Goal: Task Accomplishment & Management: Manage account settings

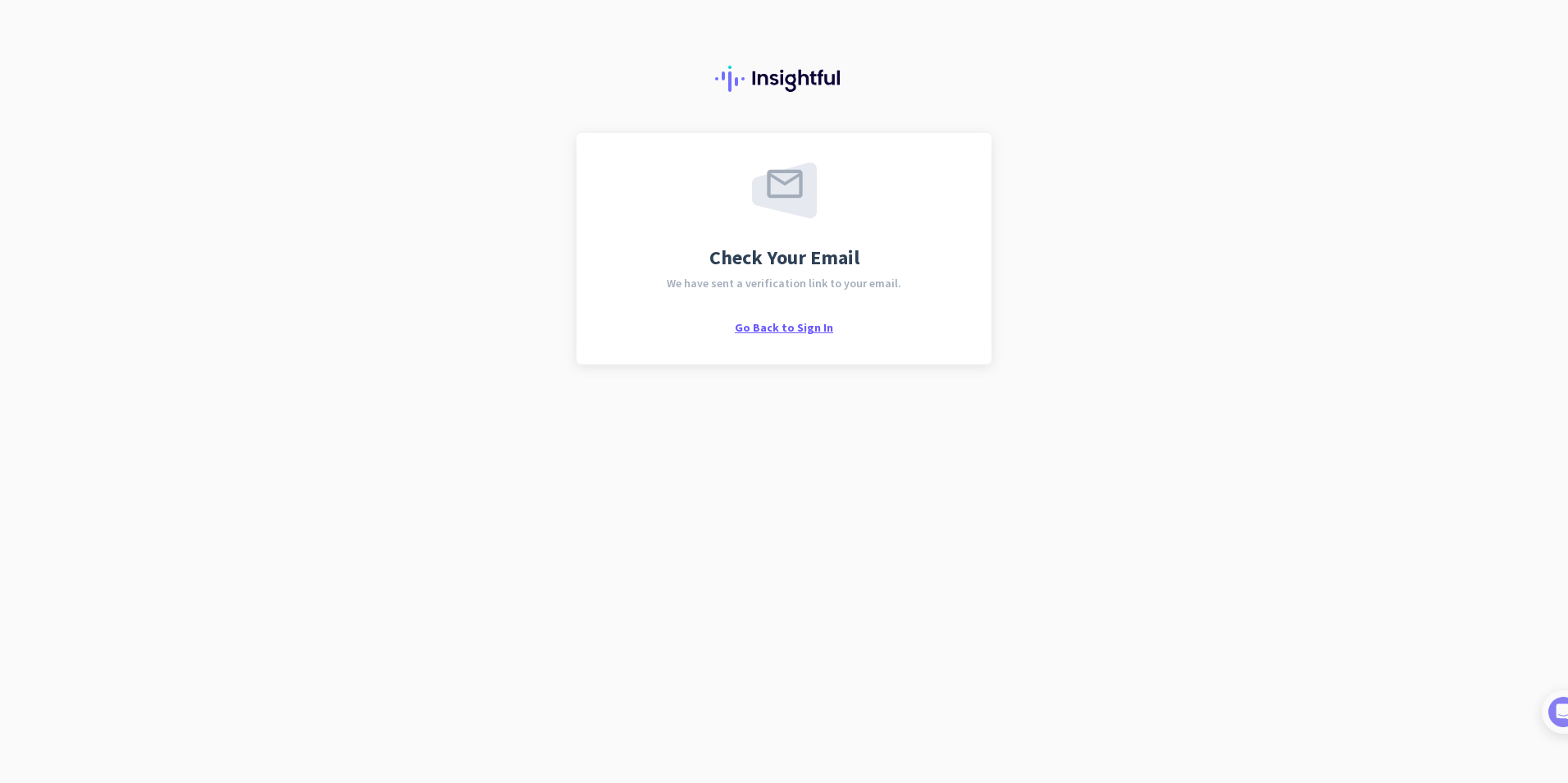
click at [779, 327] on span "Go Back to Sign In" at bounding box center [784, 327] width 98 height 15
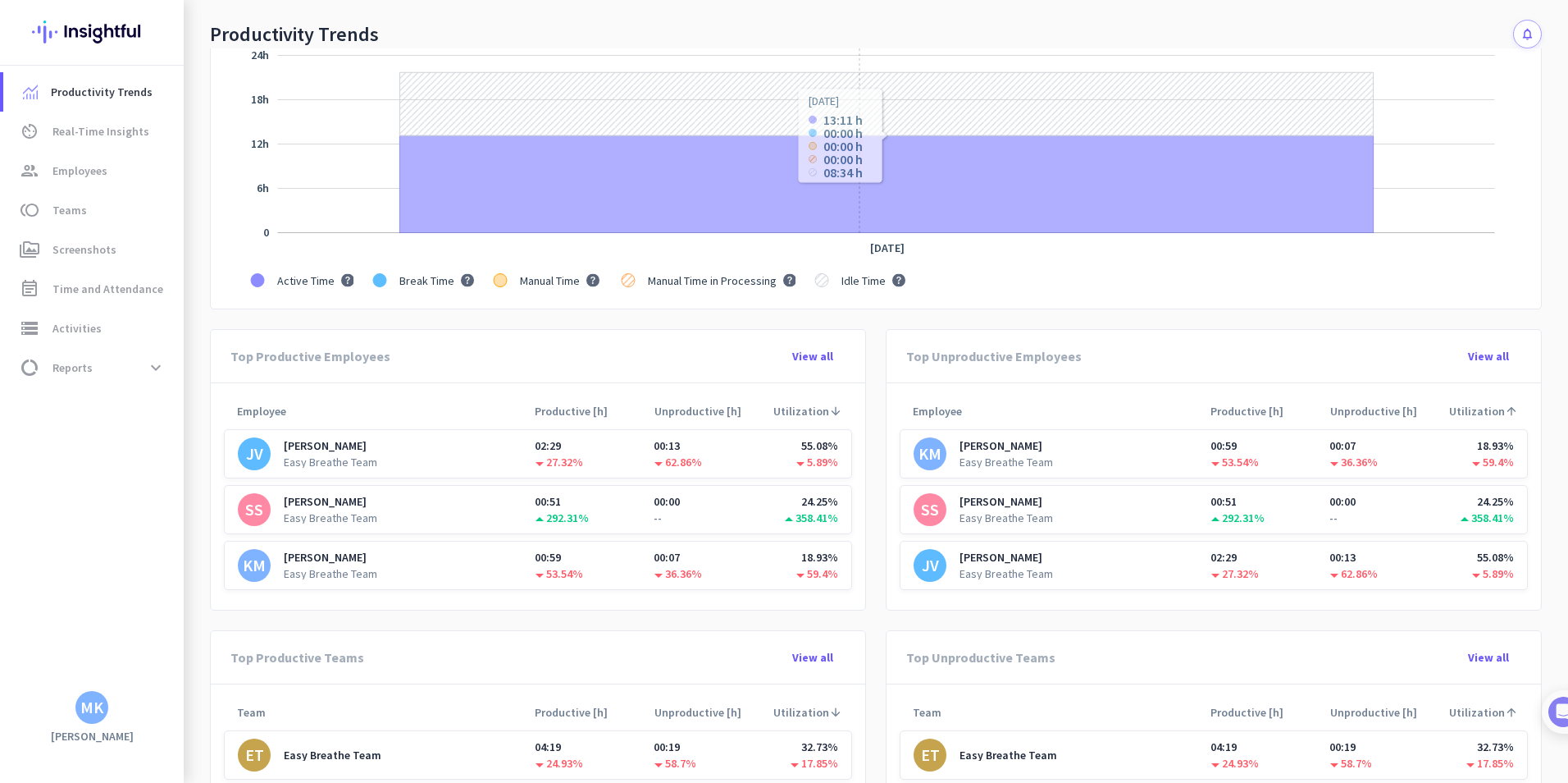
scroll to position [493, 0]
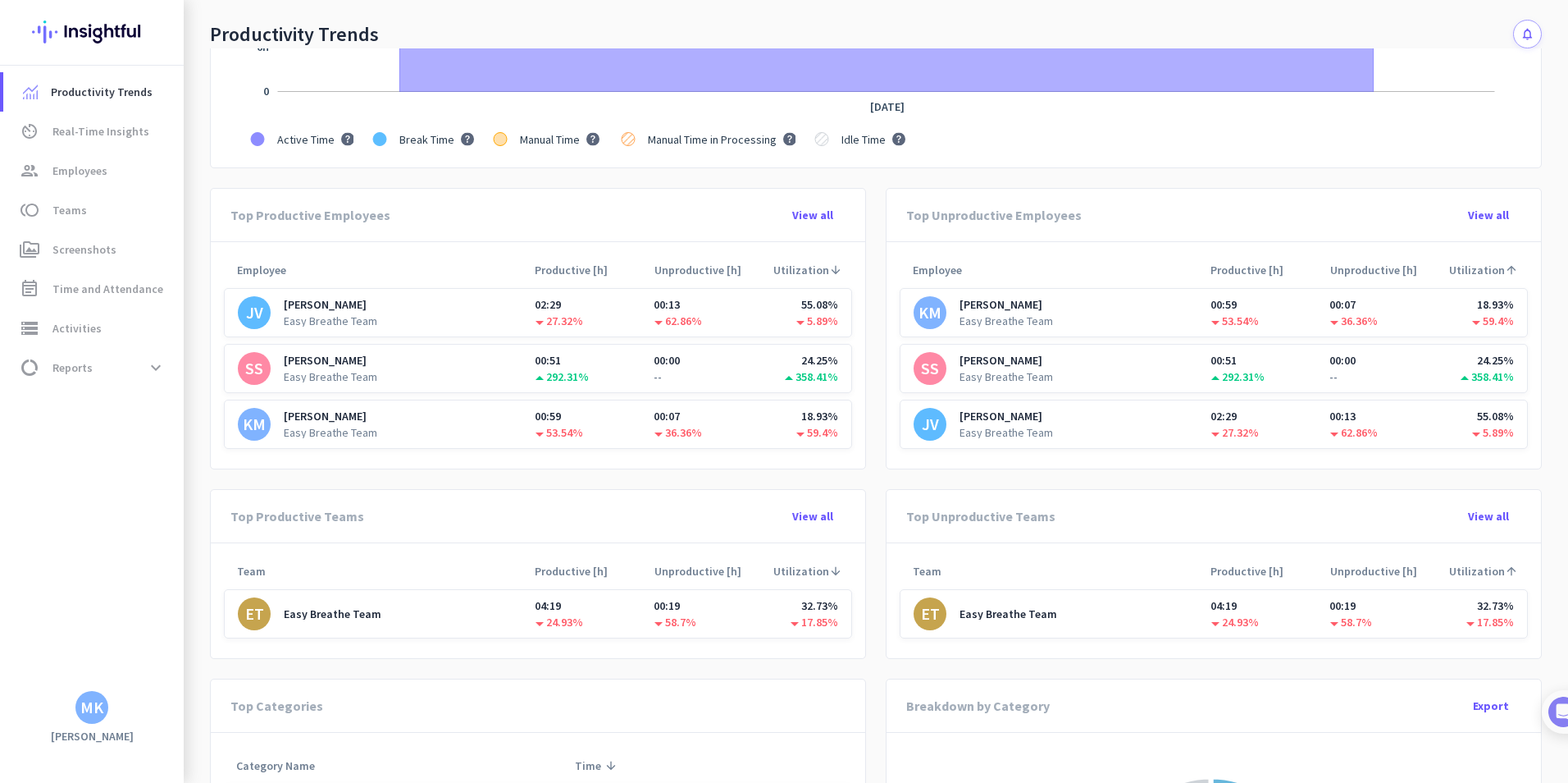
click at [103, 707] on div "MK" at bounding box center [92, 707] width 23 height 17
click at [59, 642] on div at bounding box center [784, 392] width 1568 height 783
click at [91, 729] on h3 "[PERSON_NAME]" at bounding box center [92, 736] width 184 height 15
click at [88, 705] on div "MK" at bounding box center [92, 707] width 23 height 17
click at [141, 674] on span "Sign out" at bounding box center [179, 676] width 99 height 15
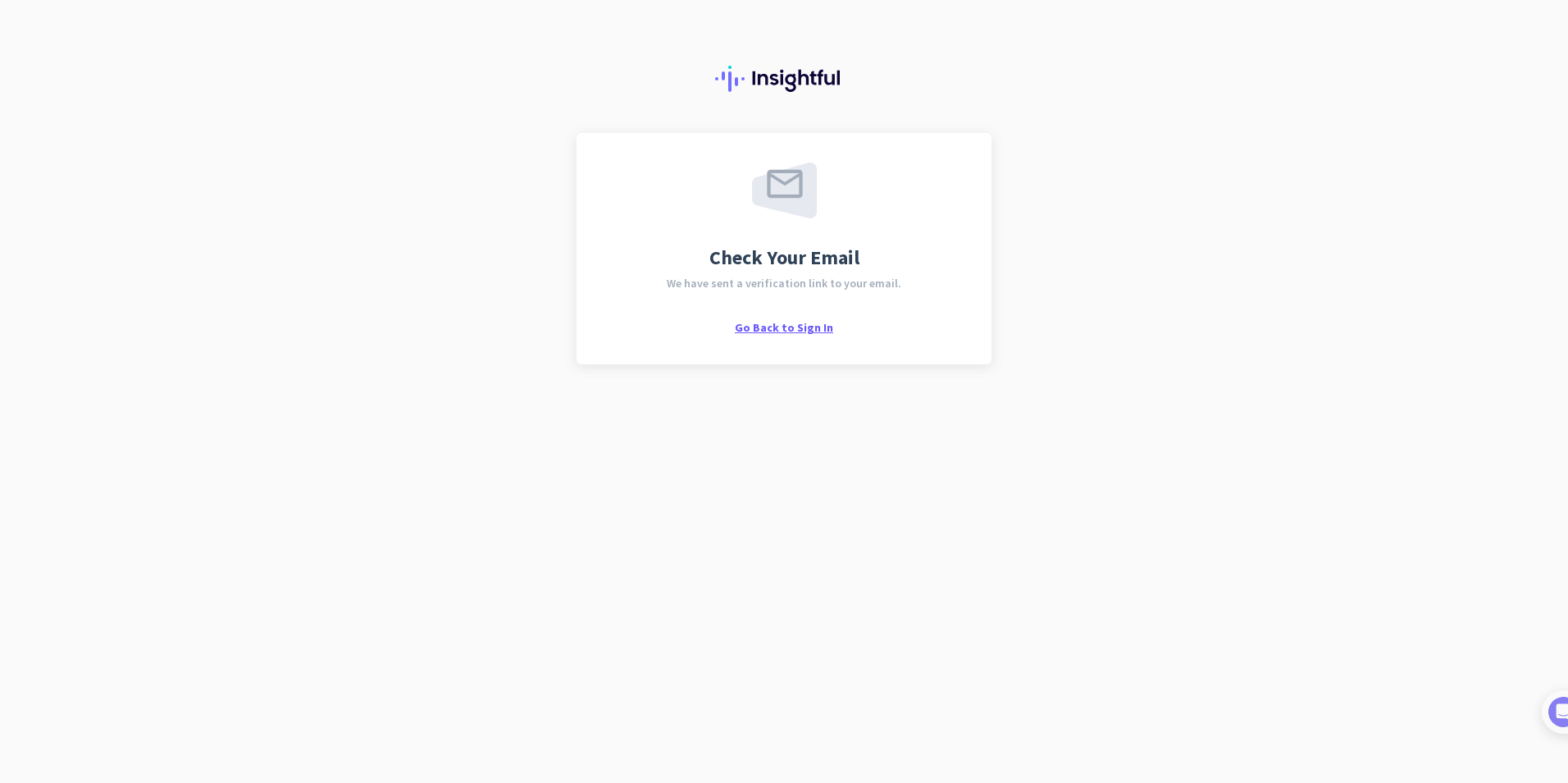
click at [819, 331] on span "Go Back to Sign In" at bounding box center [784, 327] width 98 height 15
